Goal: Task Accomplishment & Management: Manage account settings

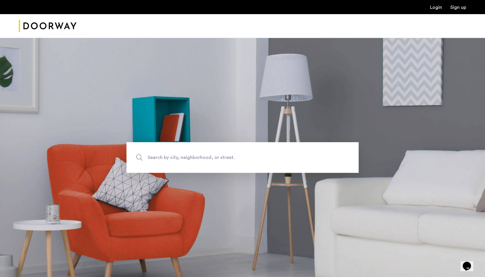
click at [436, 7] on link "Login" at bounding box center [436, 7] width 12 height 5
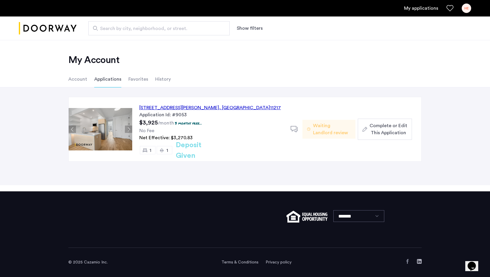
click at [204, 106] on div "558 Sackett Street, Unit 6A, Brooklyn , NY 11217" at bounding box center [210, 107] width 142 height 7
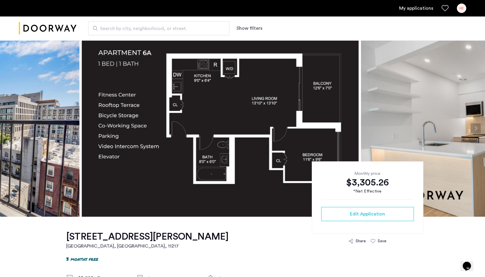
drag, startPoint x: 26, startPoint y: 120, endPoint x: 283, endPoint y: 119, distance: 256.9
click at [283, 119] on img at bounding box center [220, 128] width 277 height 177
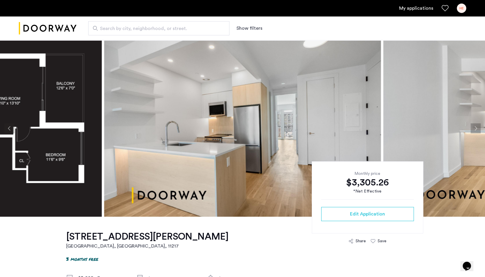
click at [419, 11] on link "My applications" at bounding box center [416, 8] width 34 height 7
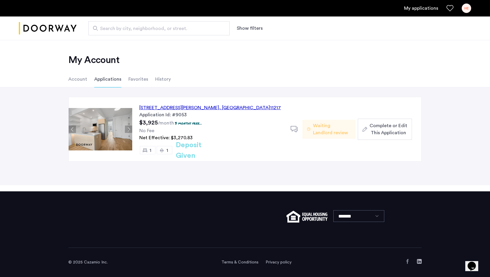
click at [468, 8] on div "HE" at bounding box center [465, 8] width 9 height 9
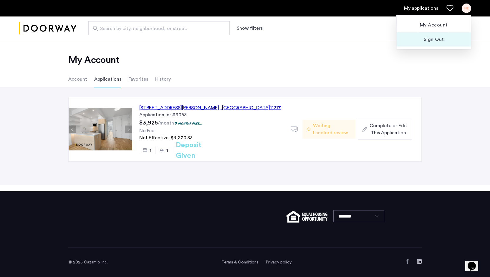
click at [435, 40] on span "Sign Out" at bounding box center [433, 39] width 65 height 7
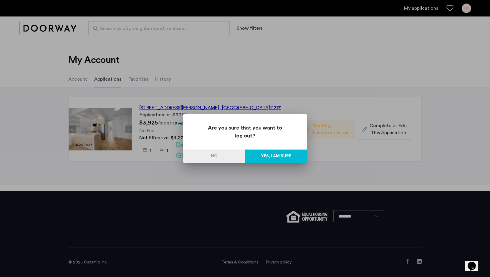
click at [286, 154] on button "Yes, I am sure" at bounding box center [276, 155] width 62 height 13
